Goal: Task Accomplishment & Management: Use online tool/utility

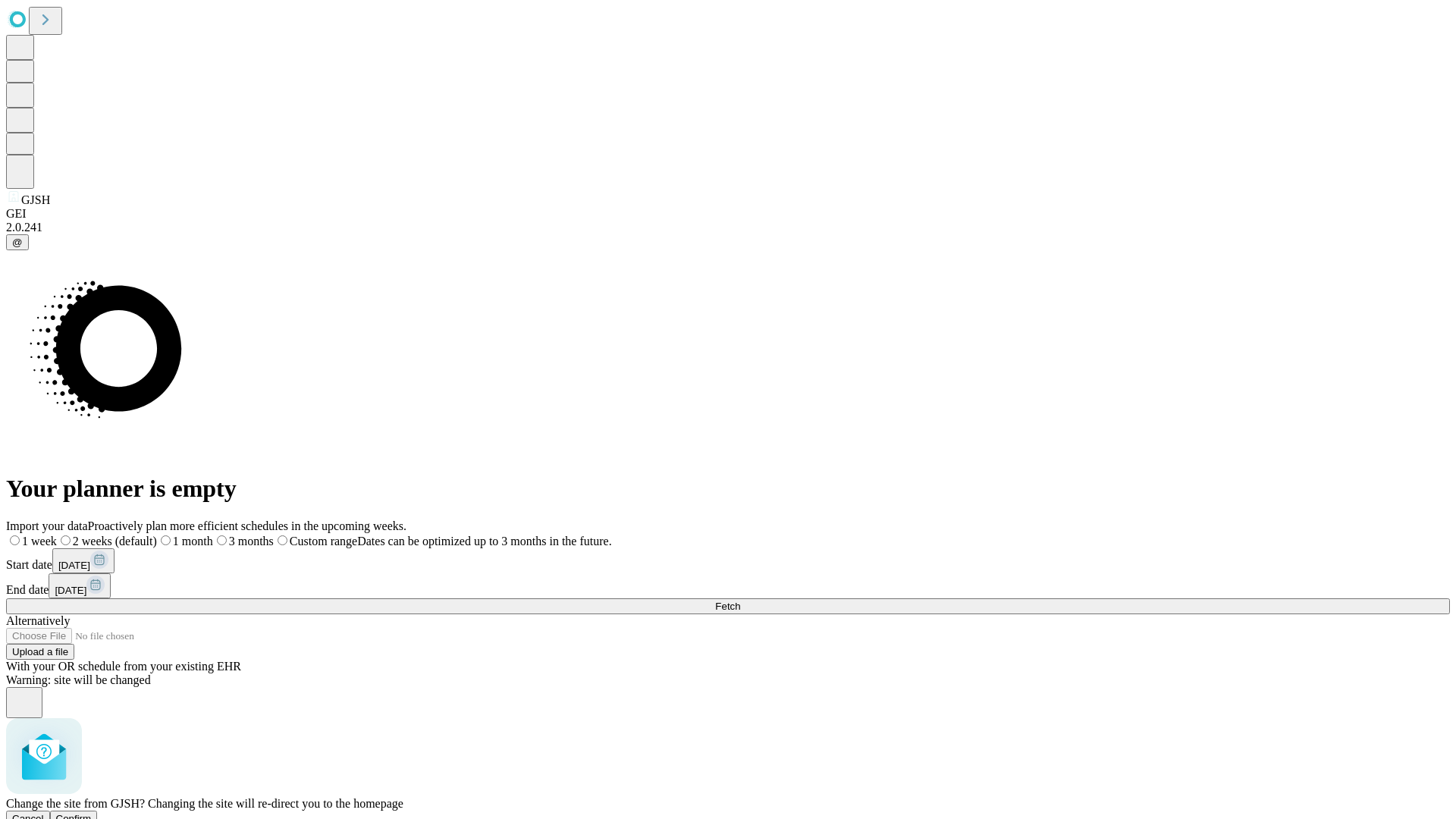
click at [92, 812] on span "Confirm" at bounding box center [74, 818] width 35 height 11
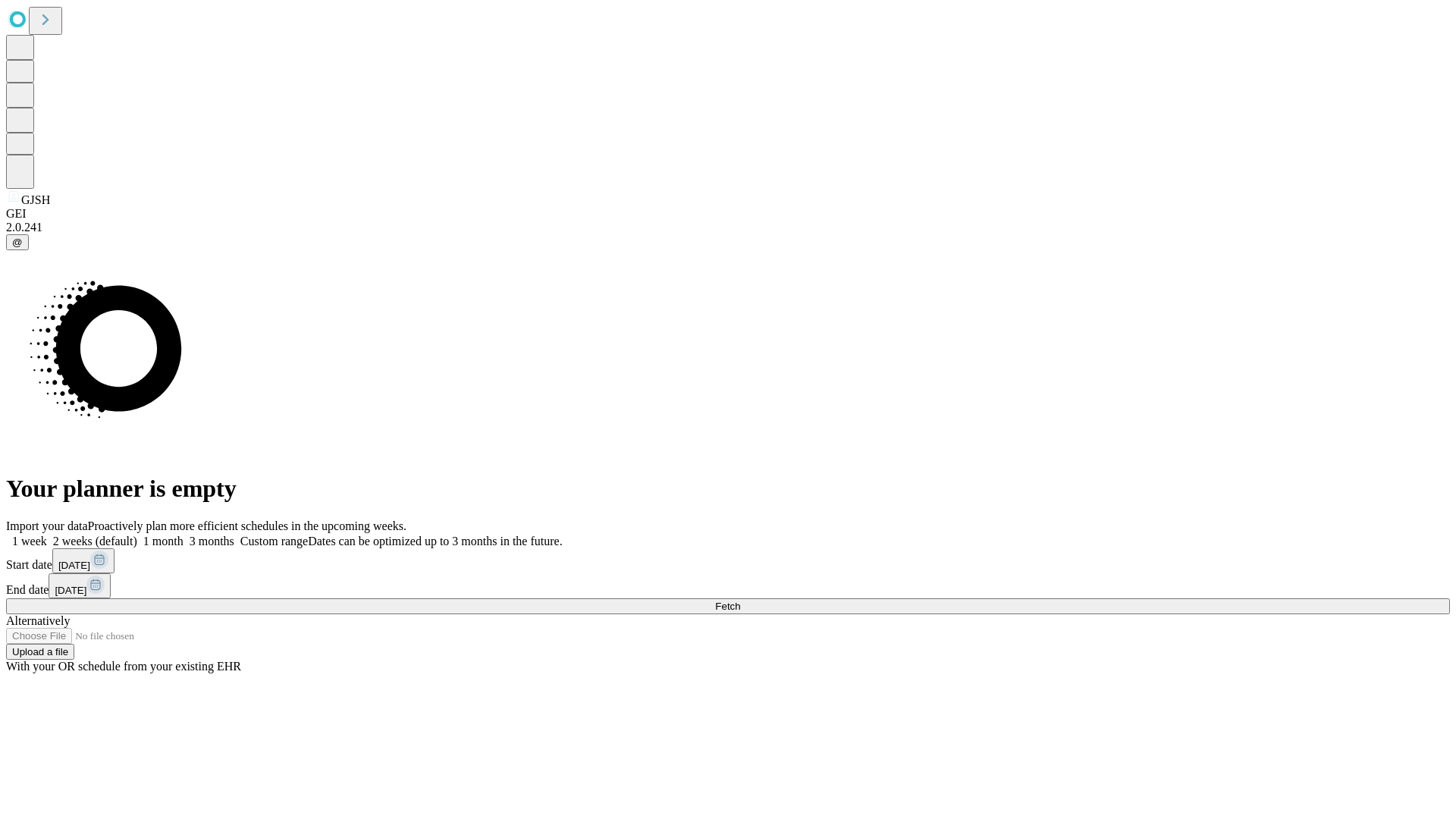
click at [183, 535] on label "1 month" at bounding box center [160, 541] width 46 height 13
click at [740, 600] on span "Fetch" at bounding box center [728, 606] width 25 height 11
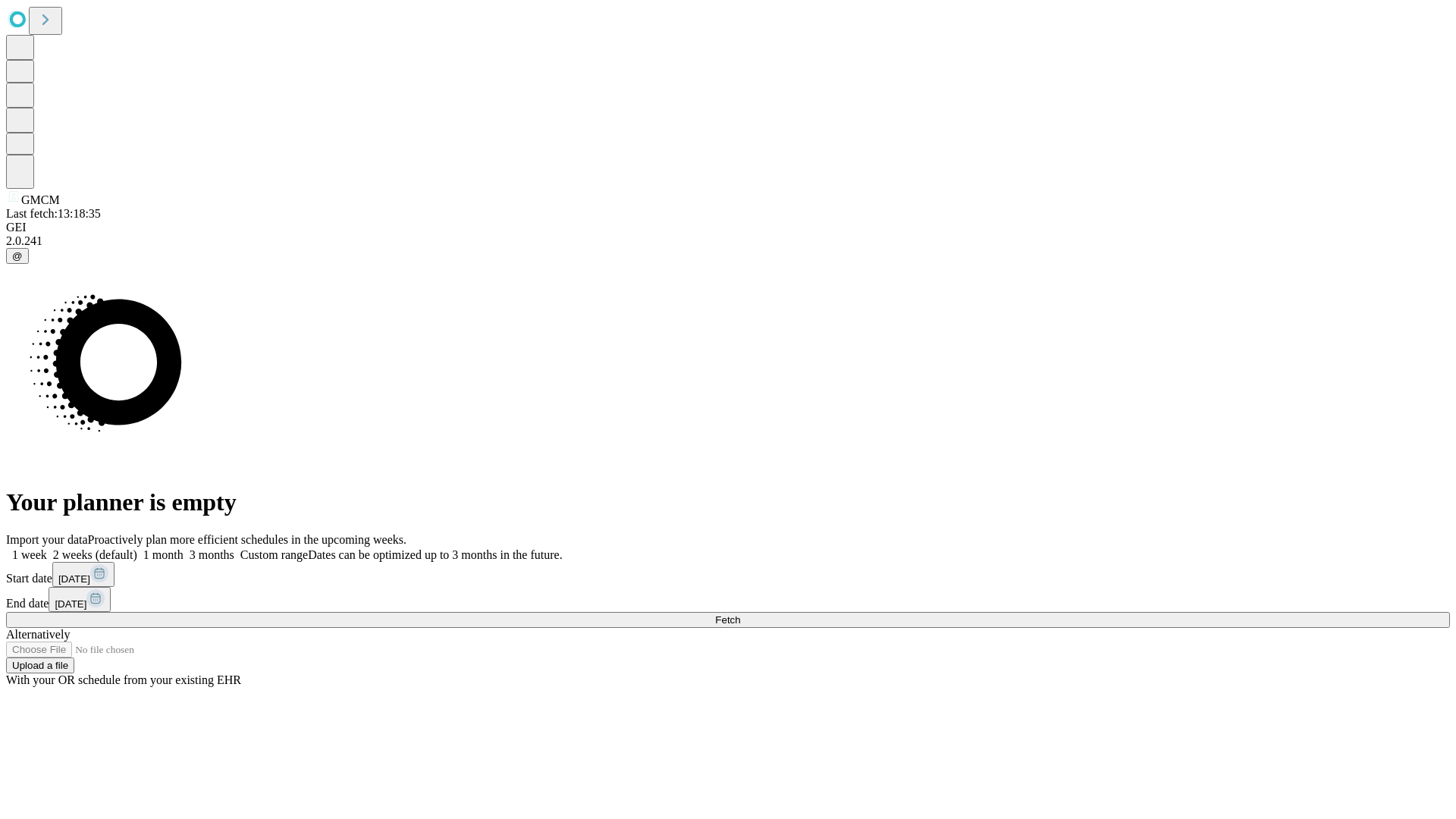
click at [183, 548] on label "1 month" at bounding box center [160, 555] width 46 height 13
click at [740, 614] on span "Fetch" at bounding box center [728, 620] width 25 height 11
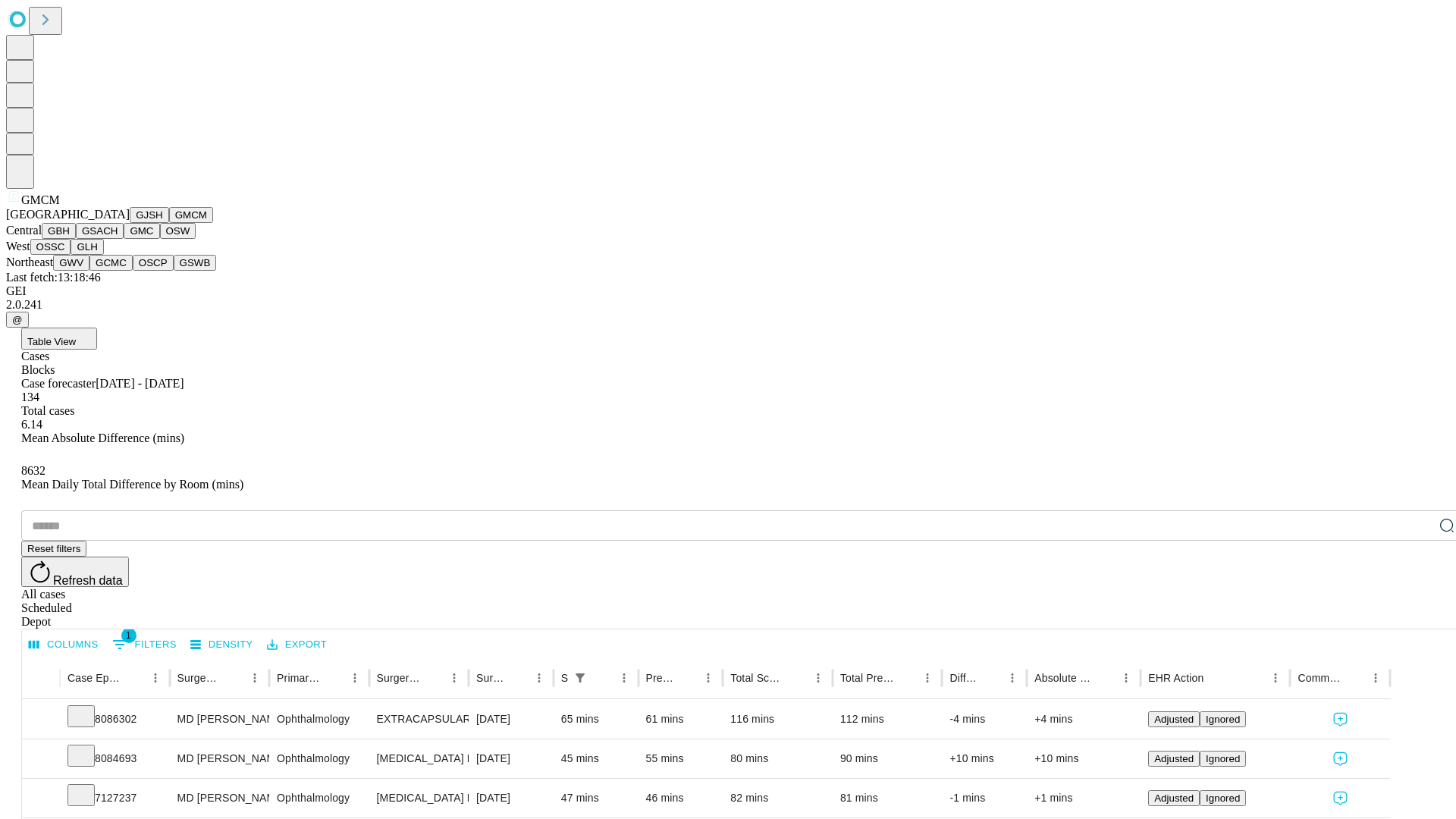
click at [75, 239] on button "GBH" at bounding box center [59, 230] width 34 height 16
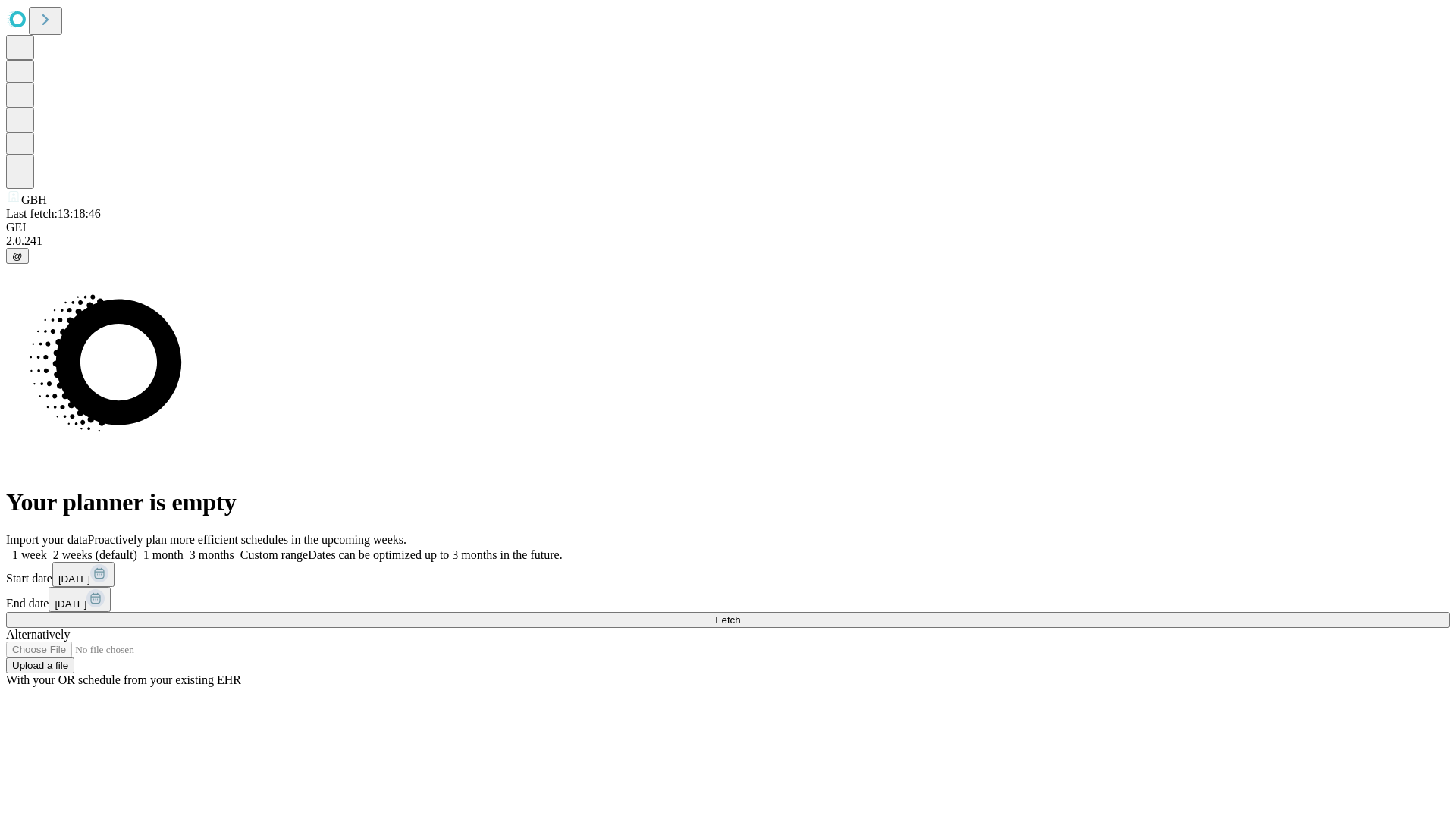
click at [183, 548] on label "1 month" at bounding box center [160, 555] width 46 height 13
click at [740, 614] on span "Fetch" at bounding box center [728, 620] width 25 height 11
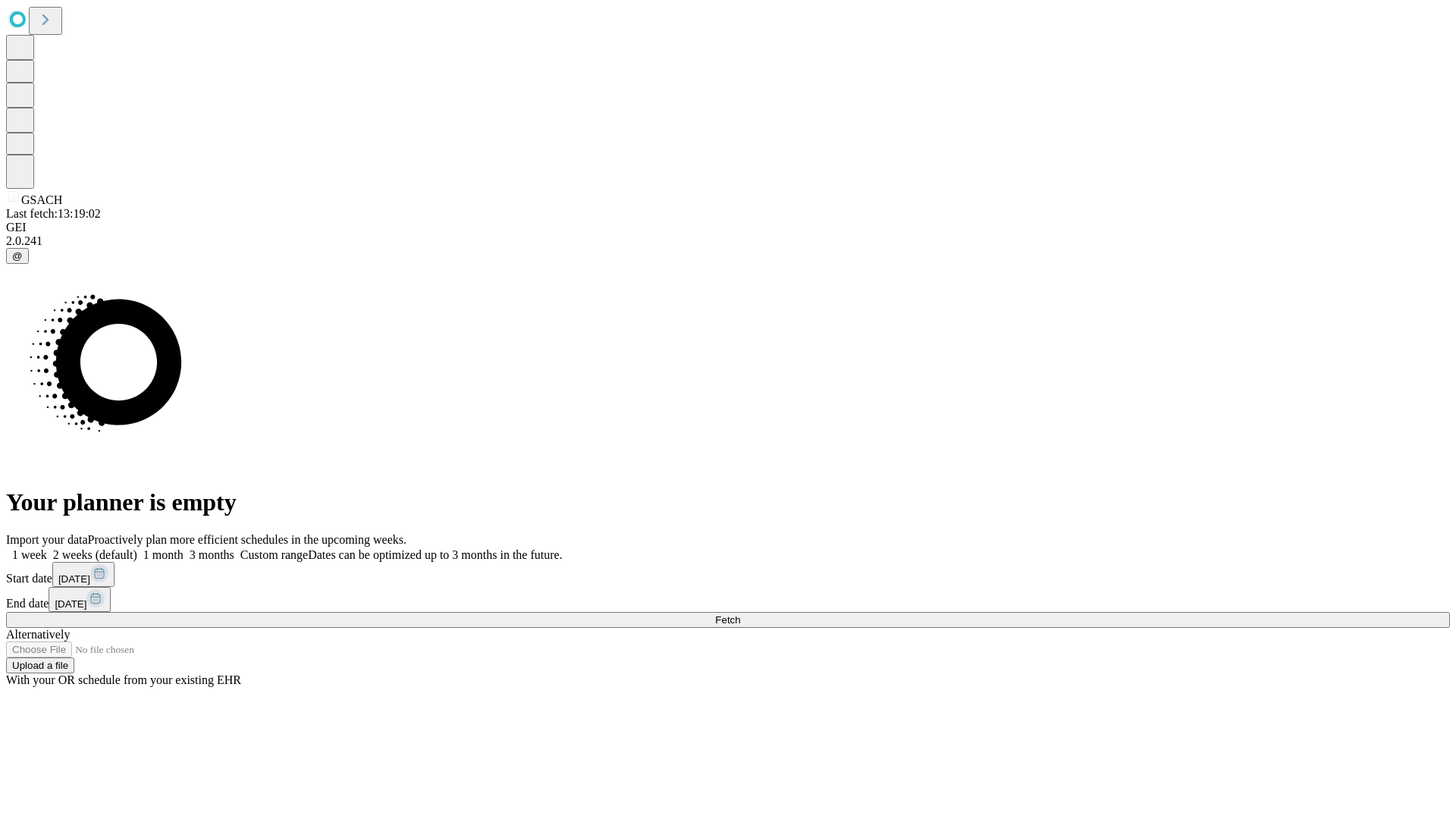
click at [740, 614] on span "Fetch" at bounding box center [728, 620] width 25 height 11
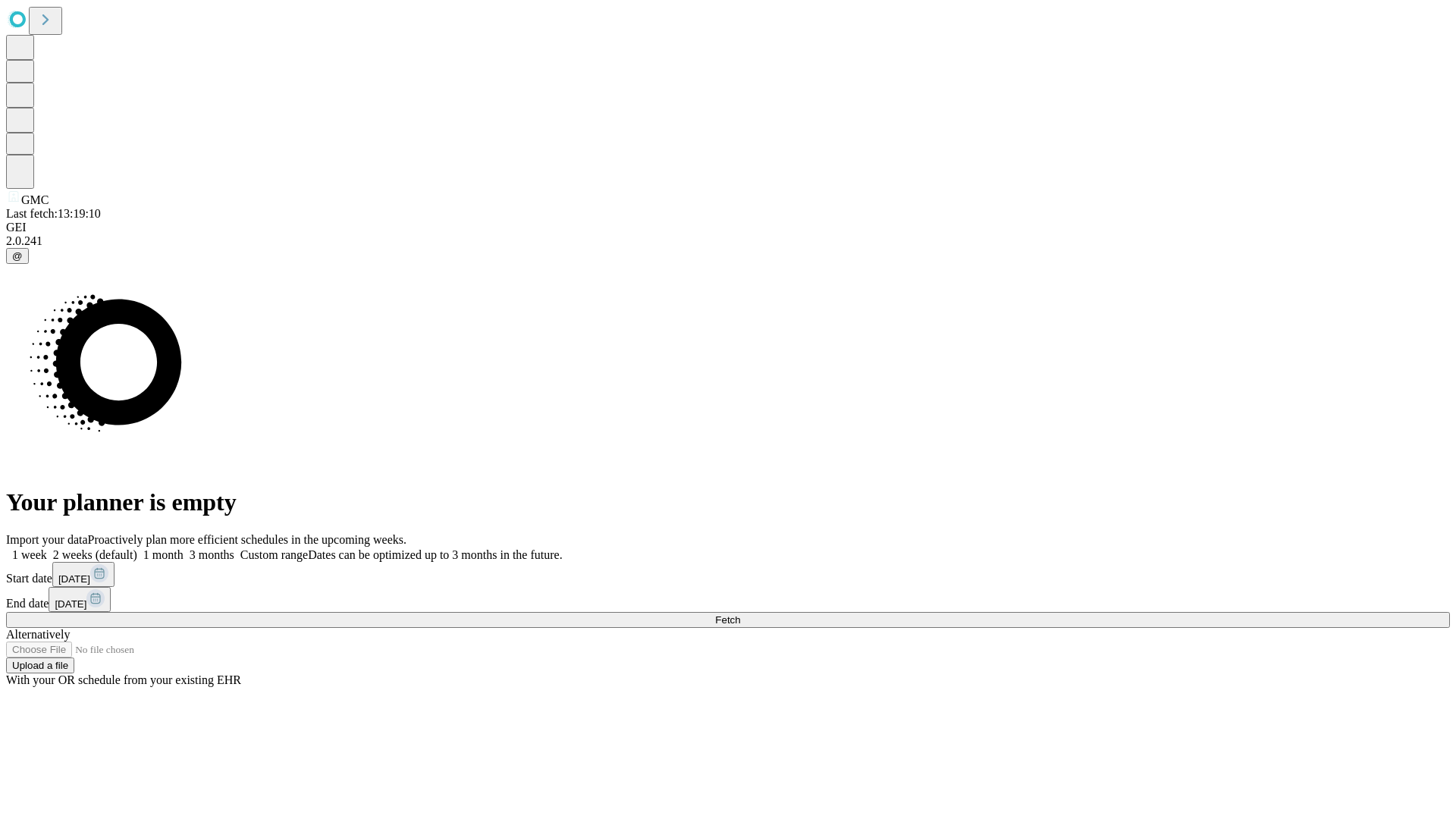
click at [183, 548] on label "1 month" at bounding box center [160, 555] width 46 height 13
click at [740, 614] on span "Fetch" at bounding box center [728, 620] width 25 height 11
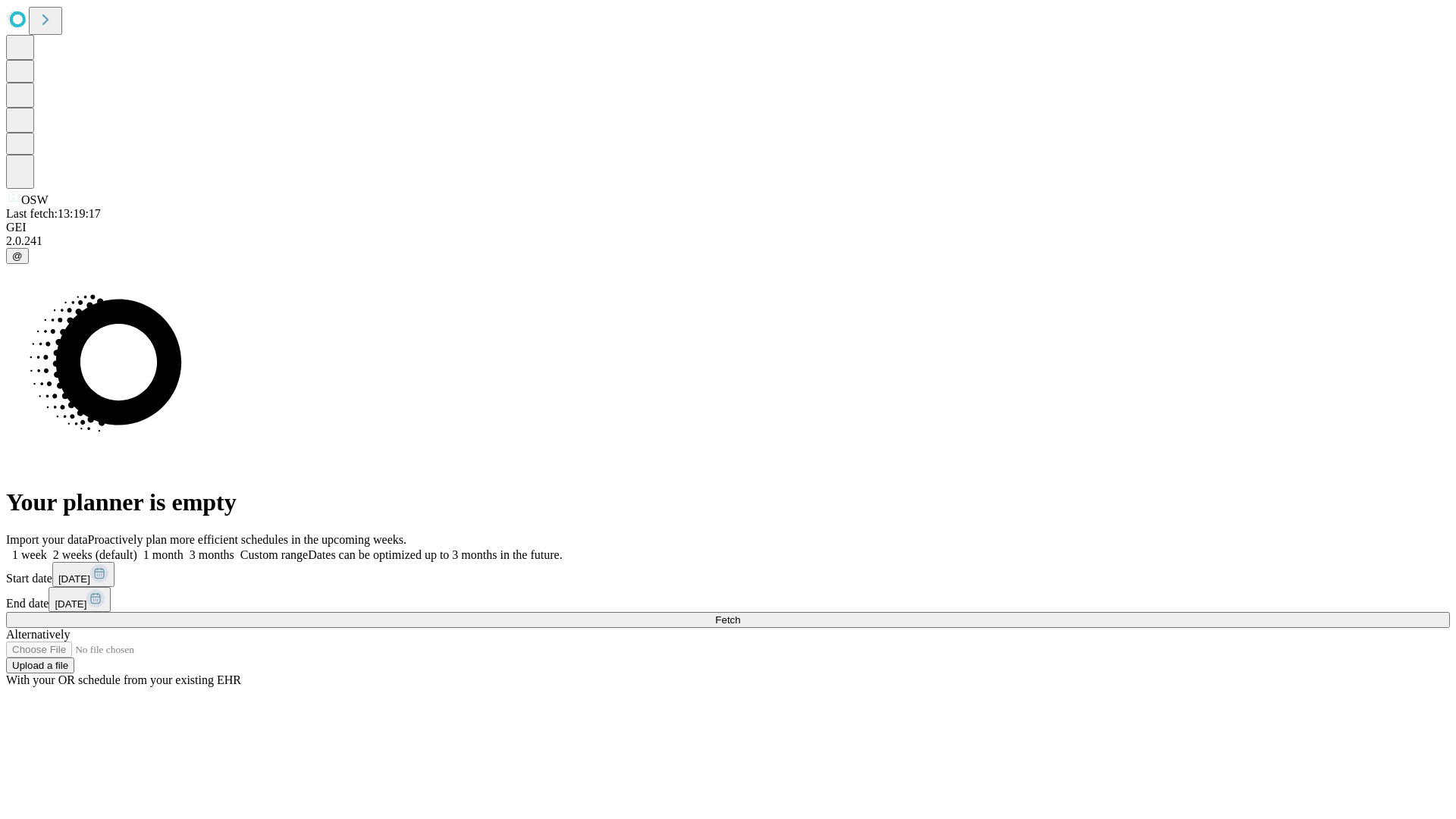
click at [183, 548] on label "1 month" at bounding box center [160, 555] width 46 height 13
click at [740, 614] on span "Fetch" at bounding box center [728, 620] width 25 height 11
click at [183, 548] on label "1 month" at bounding box center [160, 555] width 46 height 13
click at [740, 614] on span "Fetch" at bounding box center [728, 620] width 25 height 11
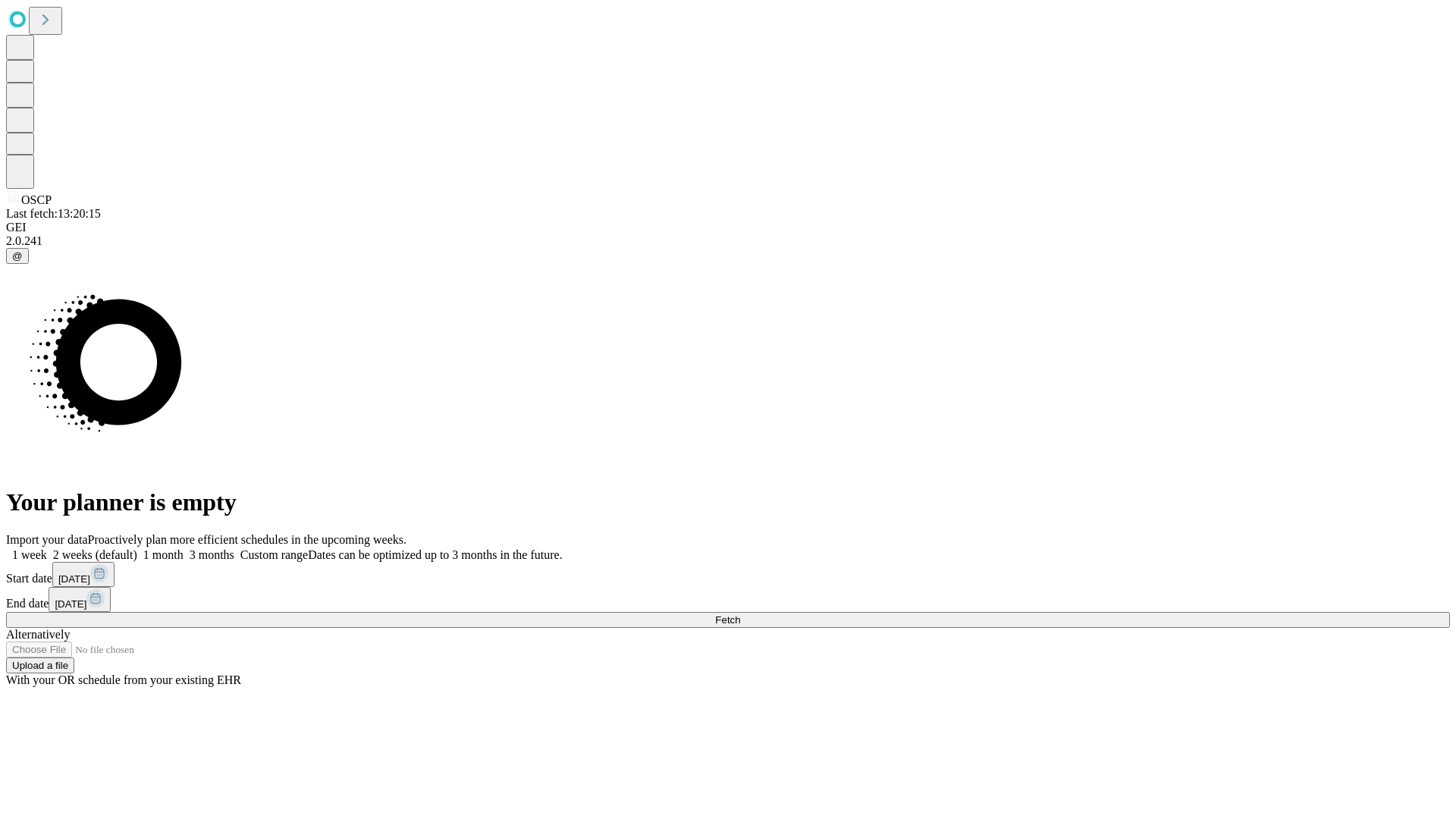
click at [183, 548] on label "1 month" at bounding box center [160, 555] width 46 height 13
click at [740, 614] on span "Fetch" at bounding box center [728, 620] width 25 height 11
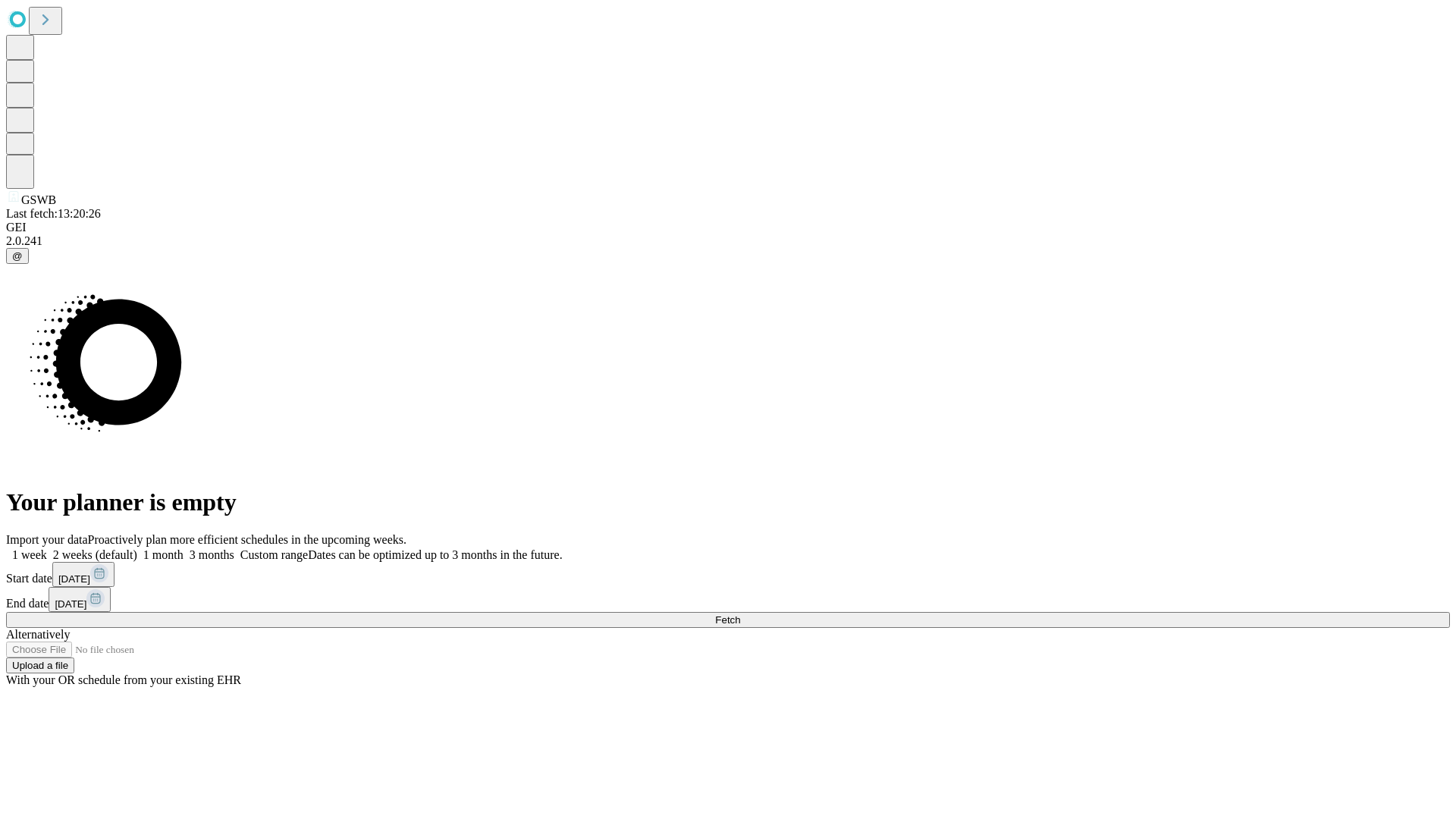
click at [183, 548] on label "1 month" at bounding box center [160, 555] width 46 height 13
click at [740, 614] on span "Fetch" at bounding box center [728, 620] width 25 height 11
